Goal: Task Accomplishment & Management: Manage account settings

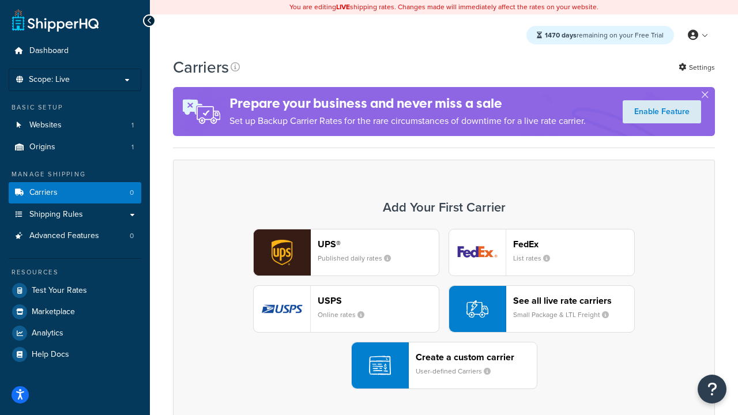
click at [444, 309] on div "UPS® Published daily rates FedEx List rates USPS Online rates See all live rate…" at bounding box center [443, 309] width 517 height 160
click at [573, 244] on header "FedEx" at bounding box center [573, 244] width 121 height 11
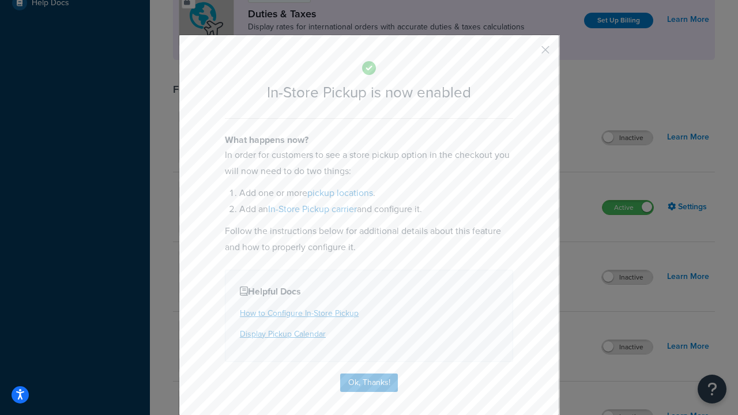
click at [528, 54] on button "button" at bounding box center [528, 53] width 3 height 3
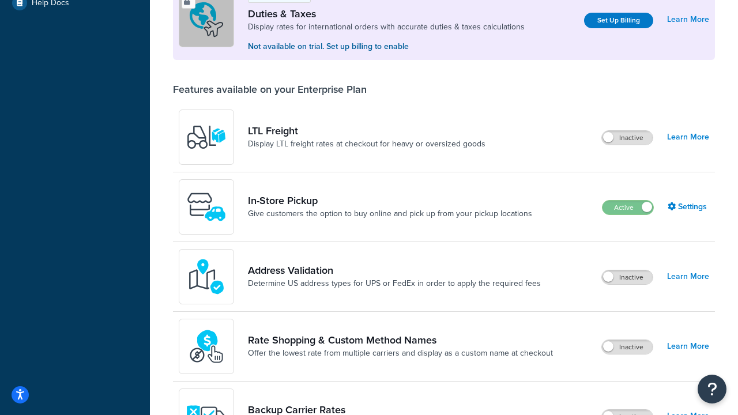
scroll to position [352, 0]
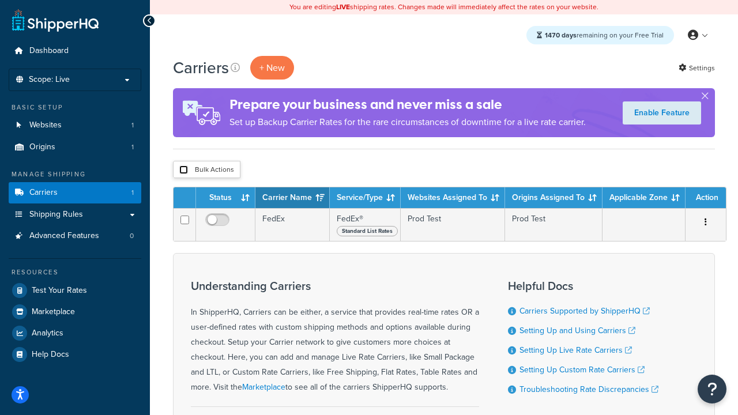
click at [183, 170] on input "checkbox" at bounding box center [183, 169] width 9 height 9
checkbox input "true"
click at [0, 0] on button "Delete" at bounding box center [0, 0] width 0 height 0
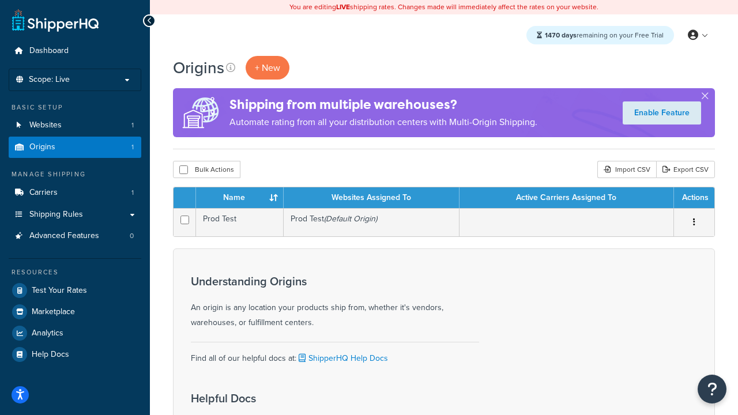
click at [239, 198] on th "Name" at bounding box center [240, 197] width 88 height 21
click at [371, 198] on th "Websites Assigned To" at bounding box center [372, 197] width 176 height 21
click at [566, 198] on th "Active Carriers Assigned To" at bounding box center [566, 197] width 214 height 21
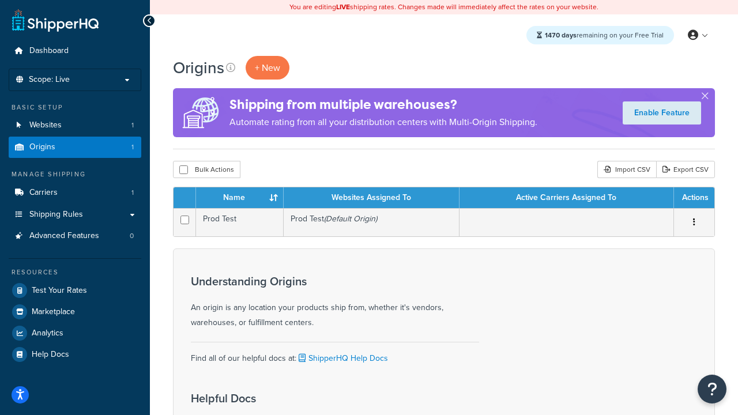
click at [566, 198] on th "Active Carriers Assigned To" at bounding box center [566, 197] width 214 height 21
click at [693, 198] on th "Actions" at bounding box center [694, 197] width 40 height 21
click at [230, 67] on icon at bounding box center [230, 67] width 9 height 9
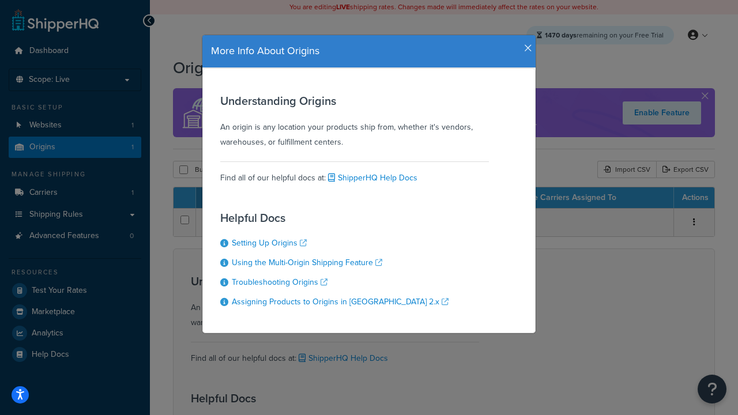
click at [525, 44] on icon "button" at bounding box center [528, 48] width 8 height 10
